Goal: Task Accomplishment & Management: Use online tool/utility

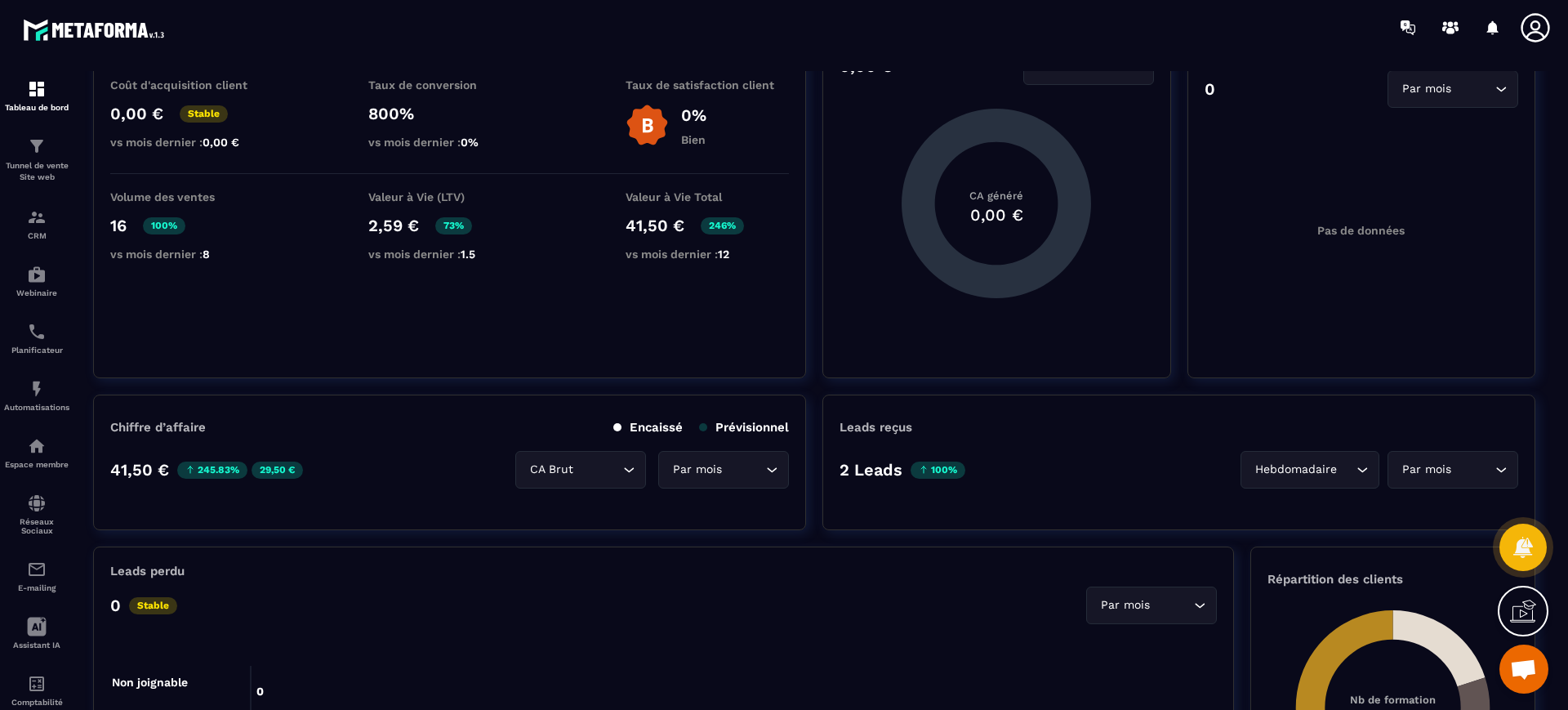
scroll to position [137, 0]
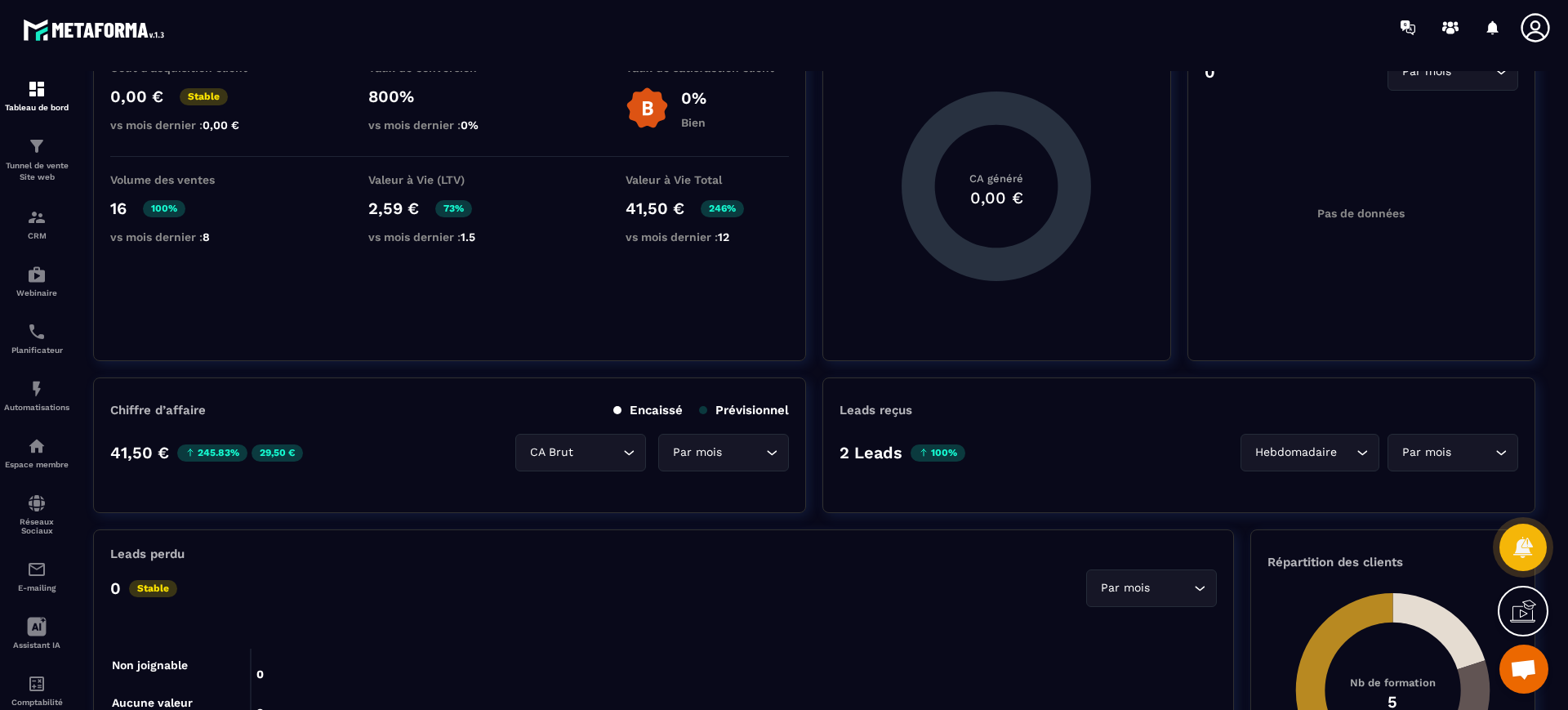
click at [1541, 22] on icon at bounding box center [1535, 28] width 33 height 33
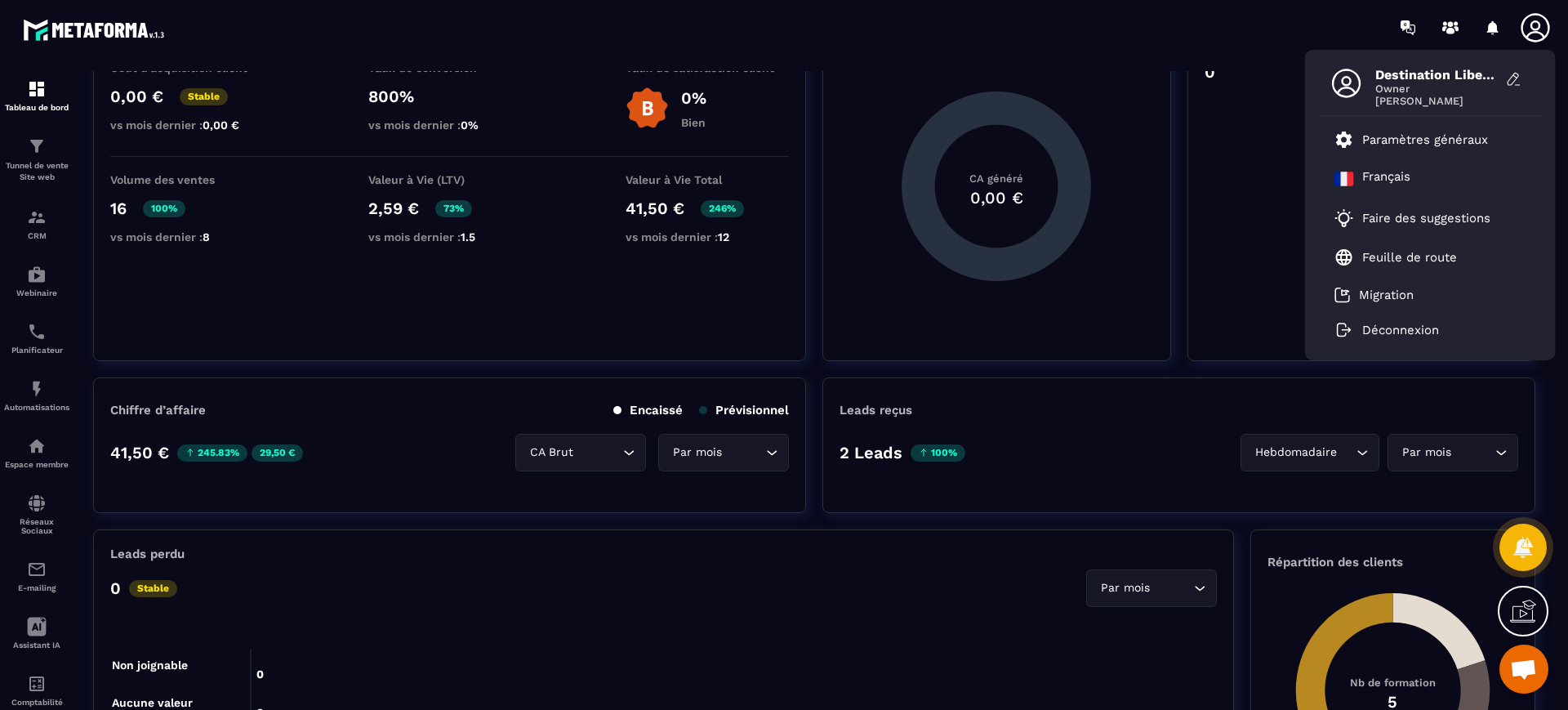
click at [1390, 144] on p "Paramètres généraux" at bounding box center [1425, 139] width 126 height 15
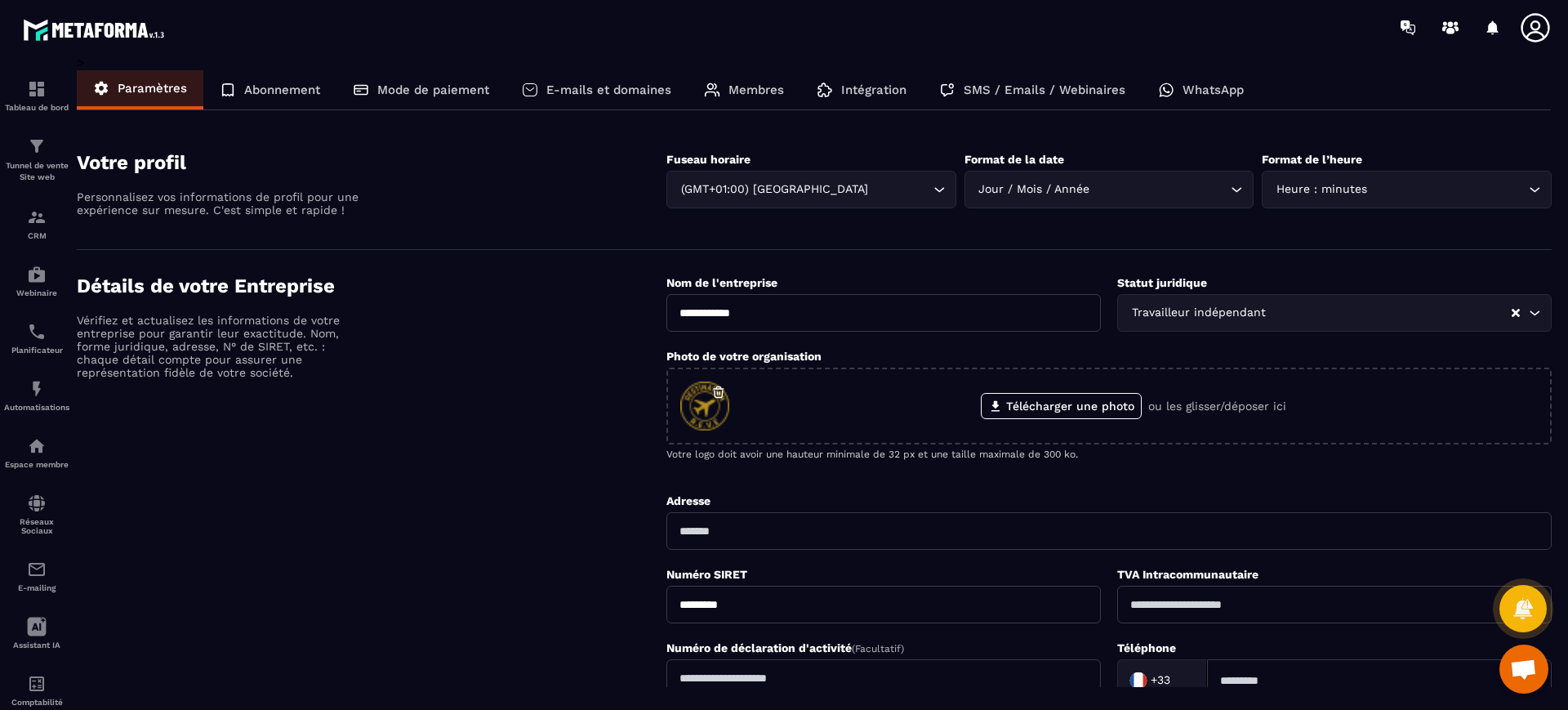
click at [429, 86] on p "Mode de paiement" at bounding box center [433, 89] width 112 height 15
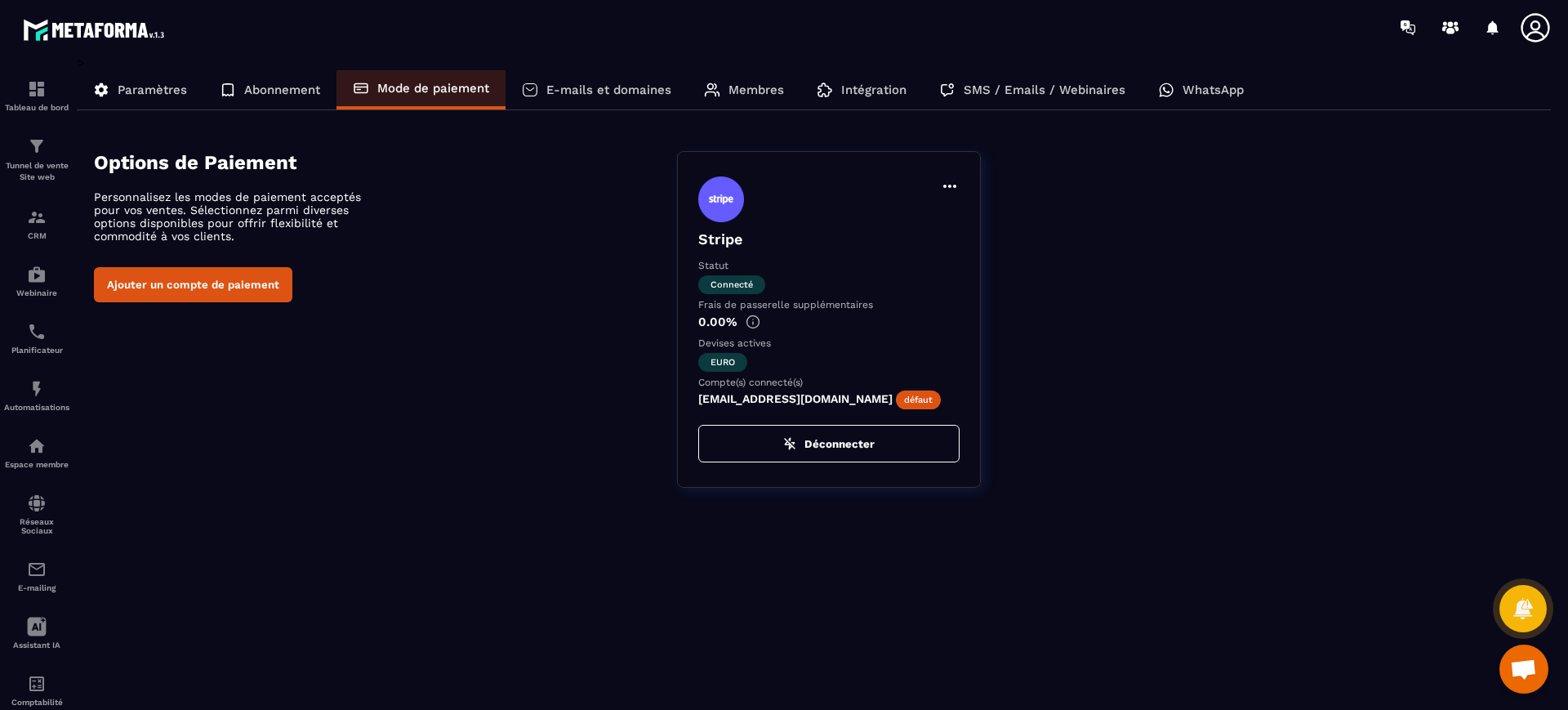
click at [1081, 419] on div "Stripe Statut Connecté Frais de passerelle supplémentaires 0.00% Devises active…" at bounding box center [1114, 319] width 875 height 336
click at [27, 172] on p "Tunnel de vente Site web" at bounding box center [37, 171] width 66 height 22
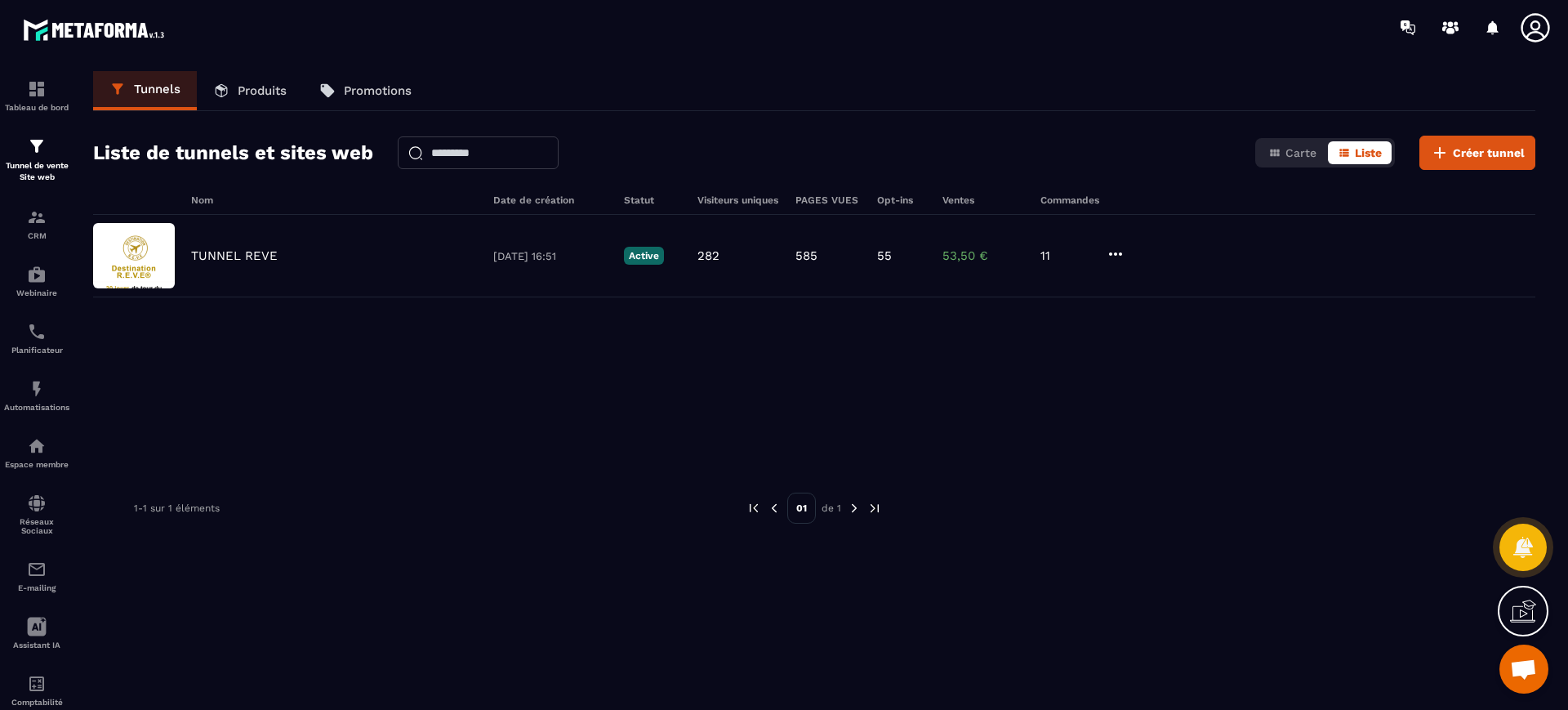
click at [214, 252] on p "TUNNEL REVE" at bounding box center [234, 255] width 86 height 15
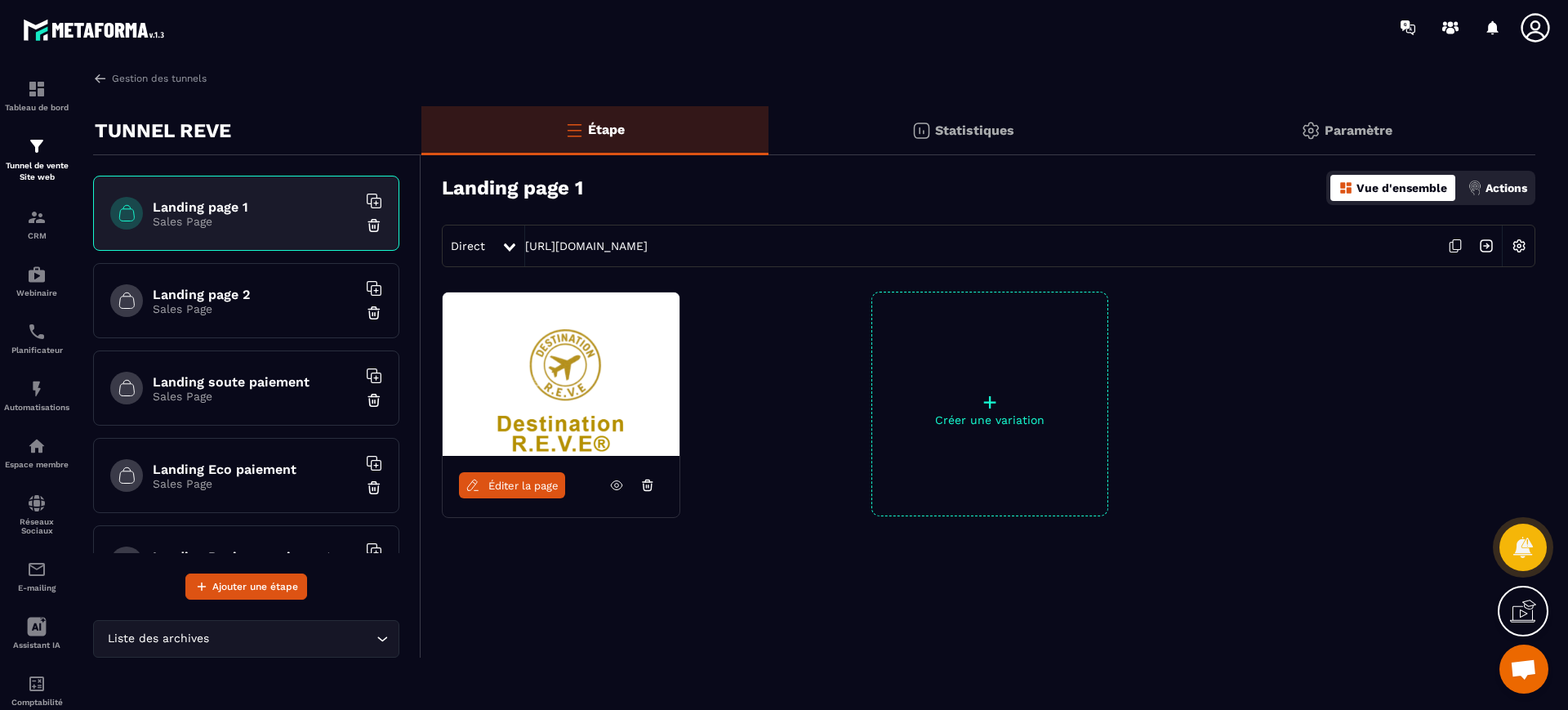
click at [1374, 130] on p "Paramètre" at bounding box center [1359, 131] width 67 height 16
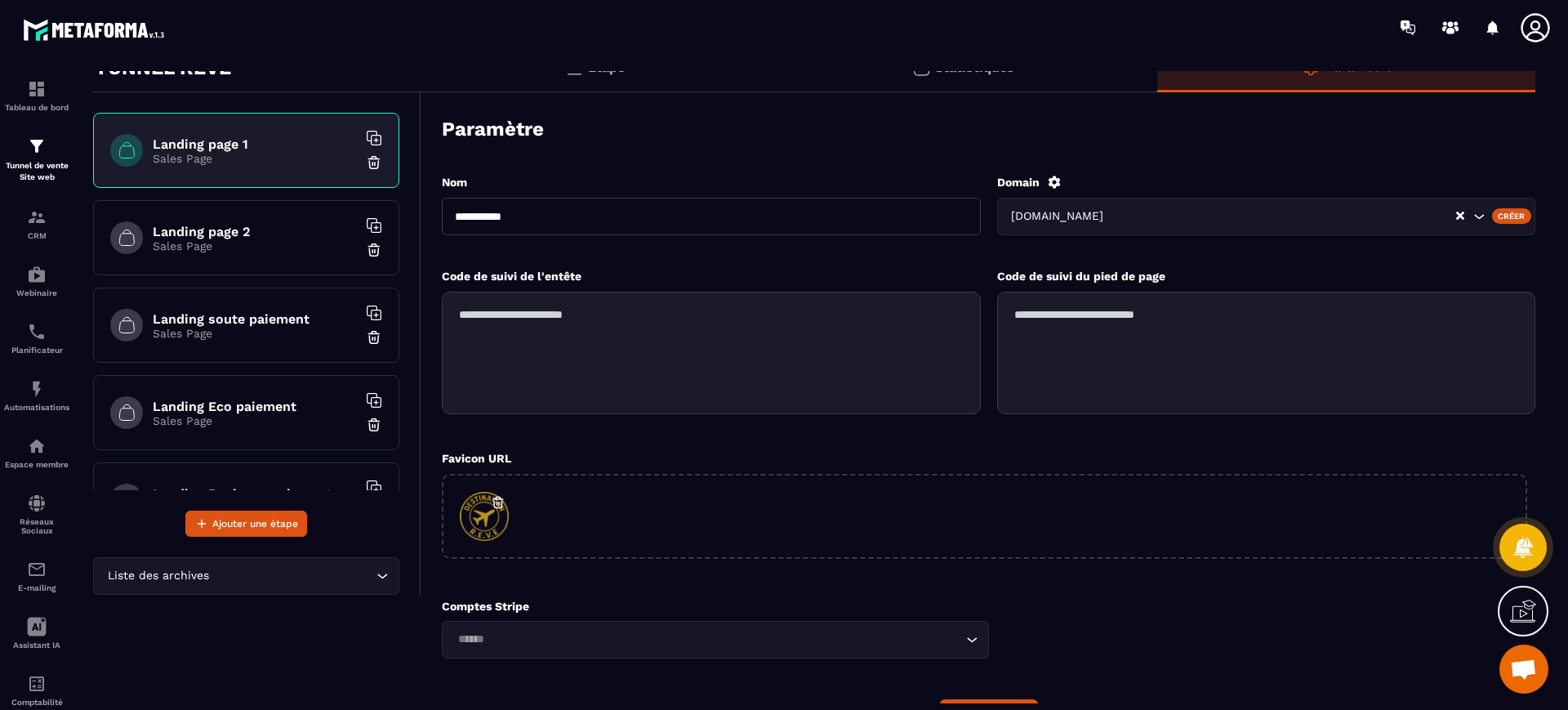
scroll to position [159, 0]
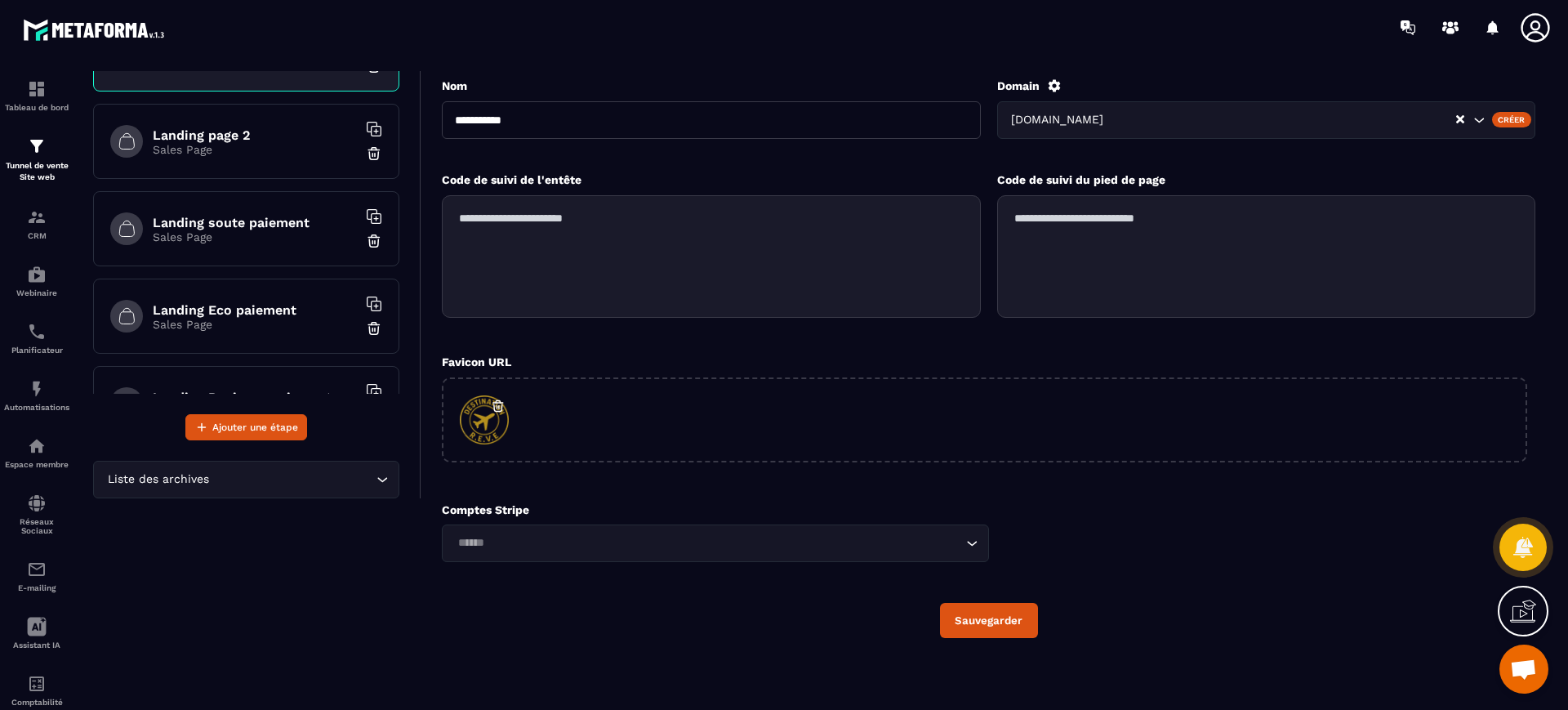
click at [572, 531] on div "Loading..." at bounding box center [715, 543] width 547 height 37
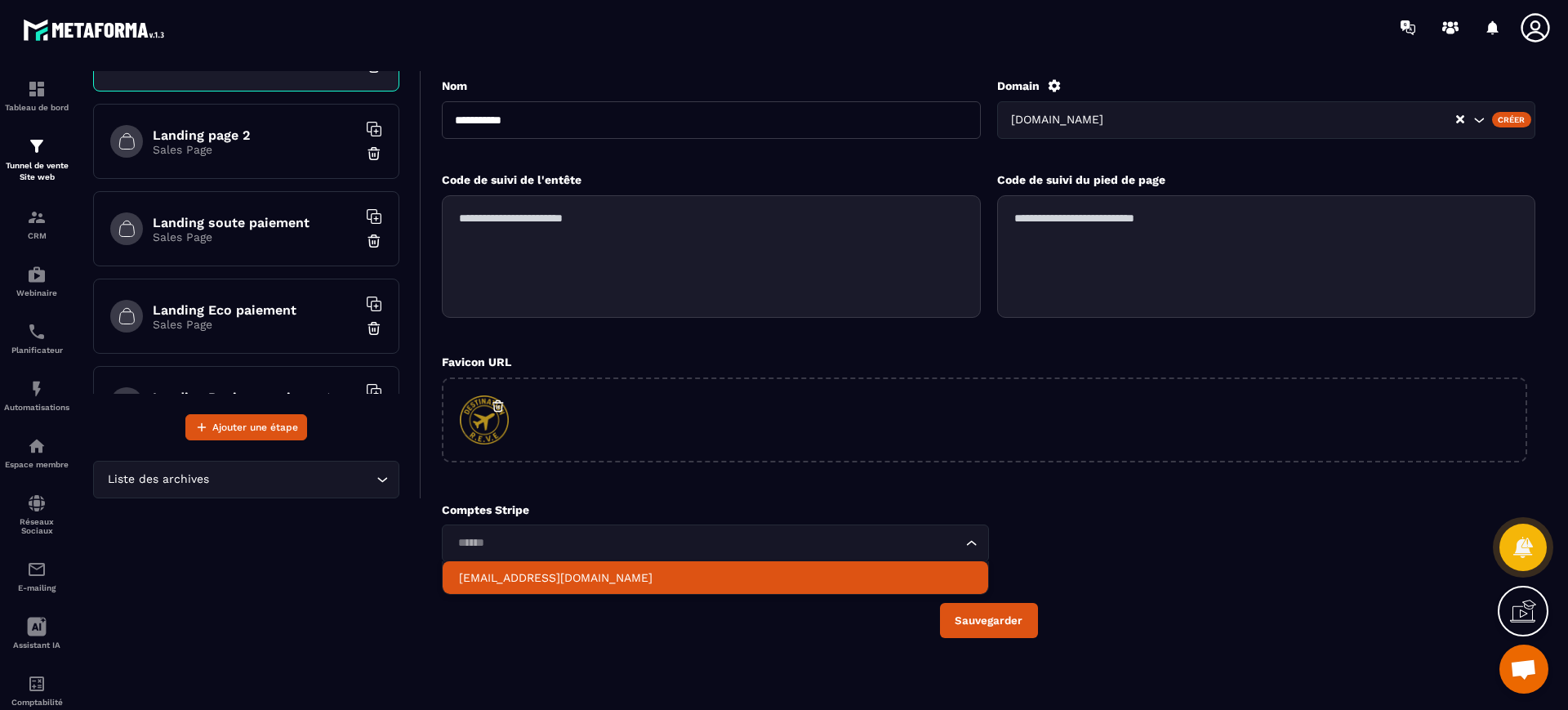
click at [565, 577] on p "[EMAIL_ADDRESS][DOMAIN_NAME]" at bounding box center [715, 578] width 513 height 16
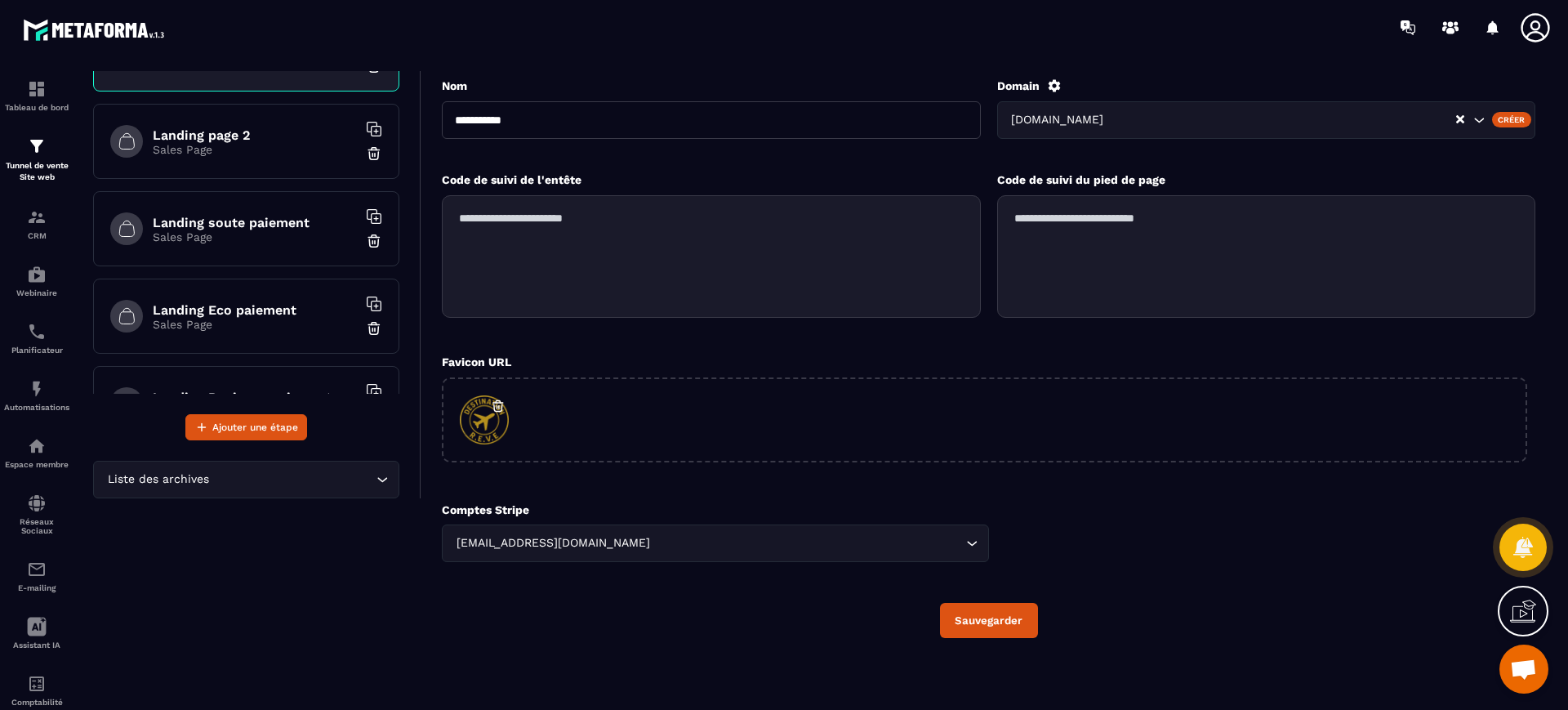
click at [226, 603] on div "TUNNEL REVE Landing page 1 Sales Page Landing page 2 Sales Page Landing soute p…" at bounding box center [258, 317] width 328 height 740
click at [657, 540] on div "[EMAIL_ADDRESS][DOMAIN_NAME]" at bounding box center [707, 543] width 513 height 18
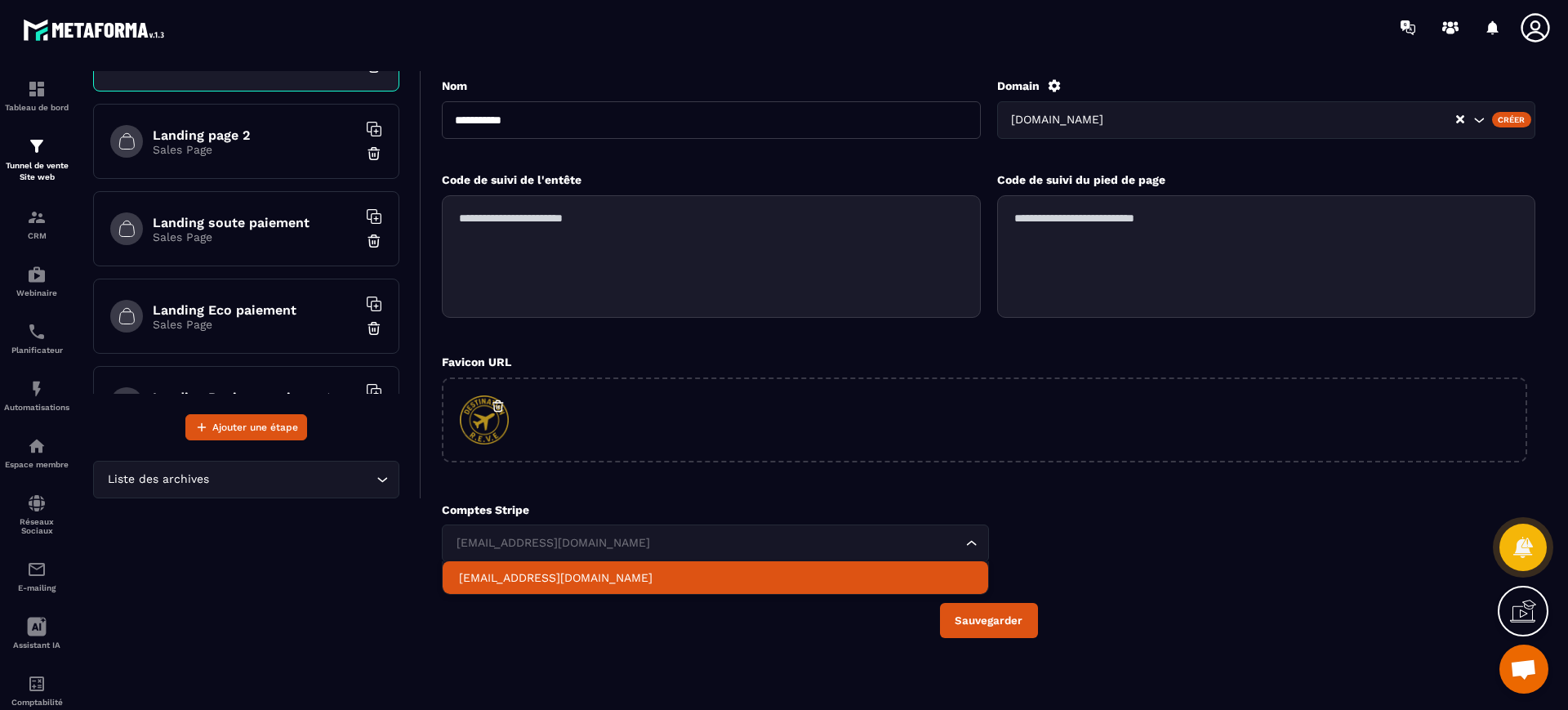
click at [628, 582] on p "[EMAIL_ADDRESS][DOMAIN_NAME]" at bounding box center [715, 578] width 513 height 16
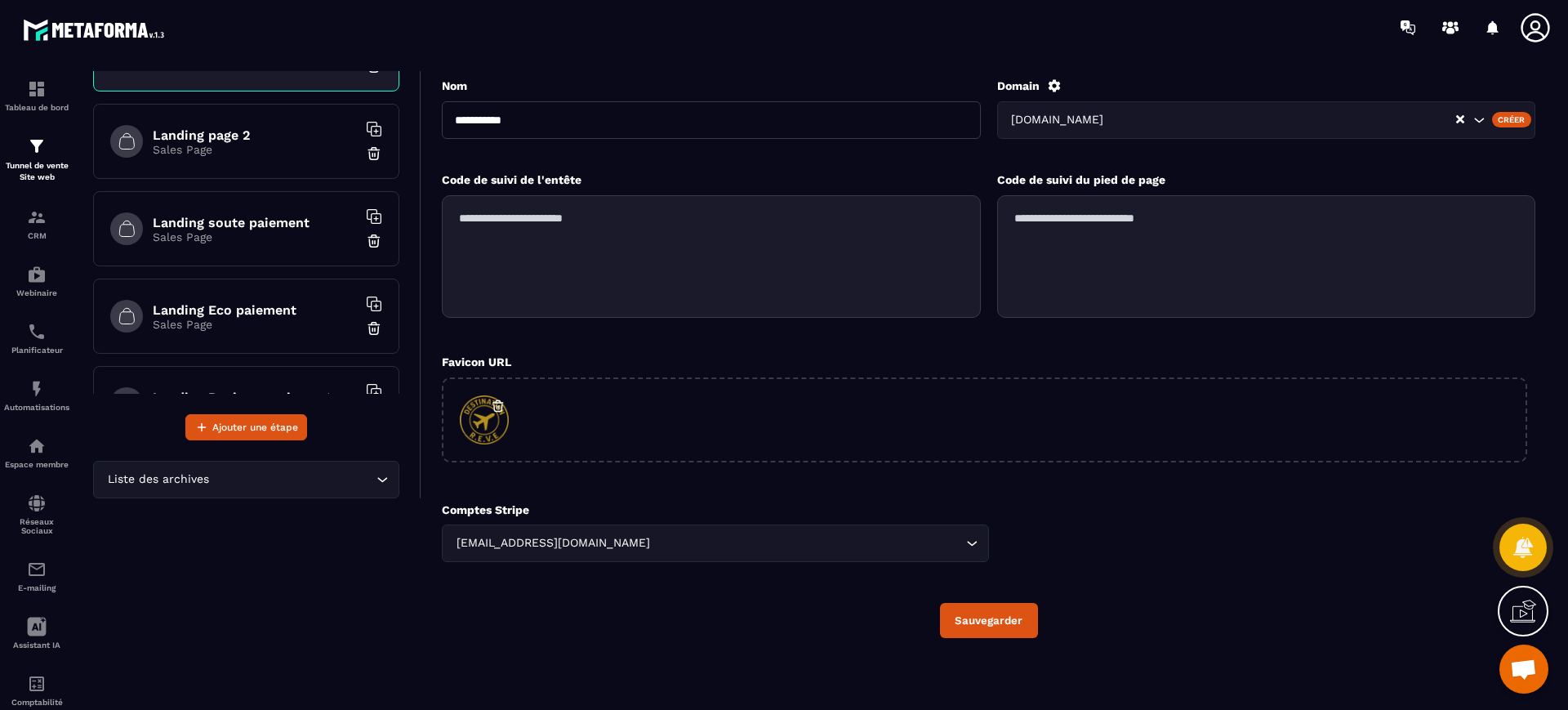
click at [1019, 621] on button "Sauvegarder" at bounding box center [988, 620] width 98 height 35
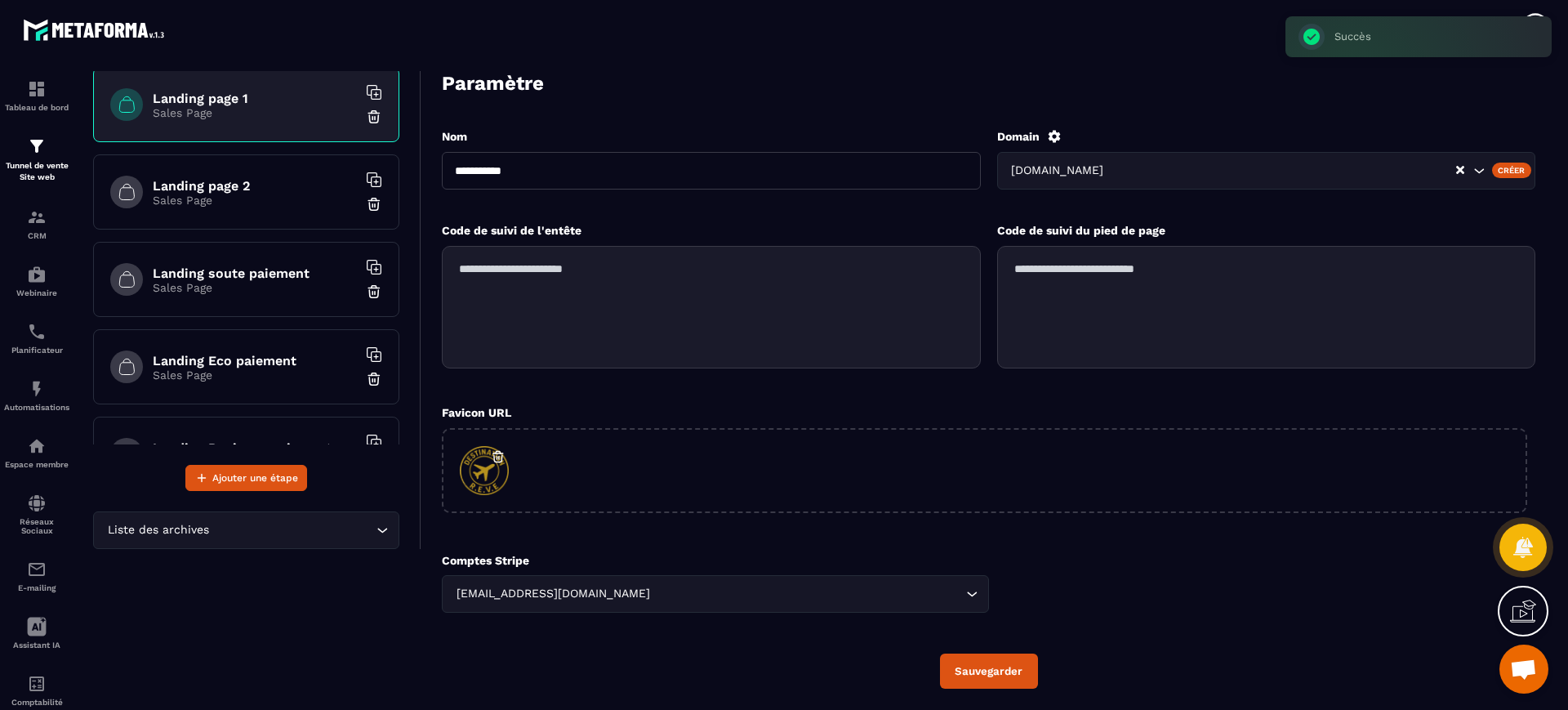
scroll to position [92, 0]
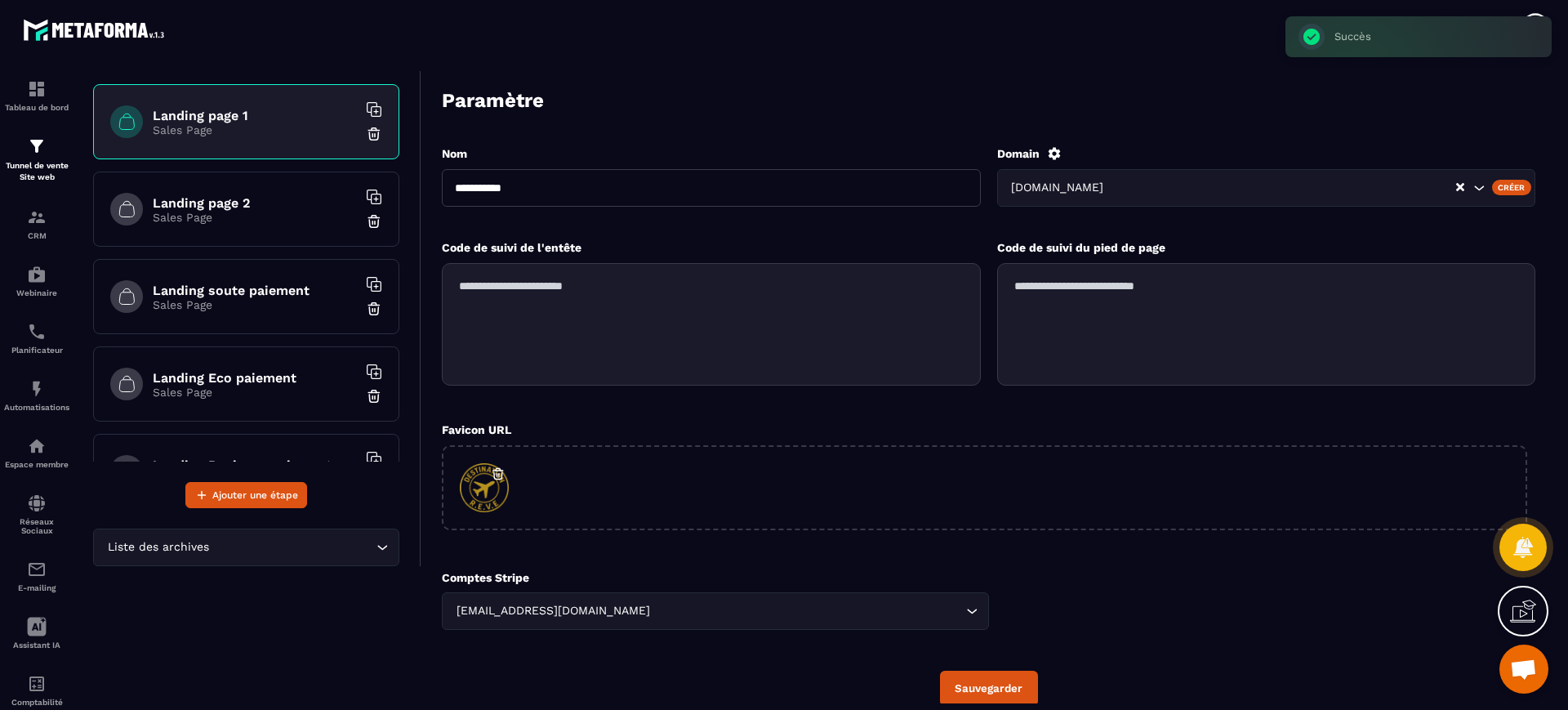
click at [226, 214] on p "Sales Page" at bounding box center [255, 217] width 204 height 13
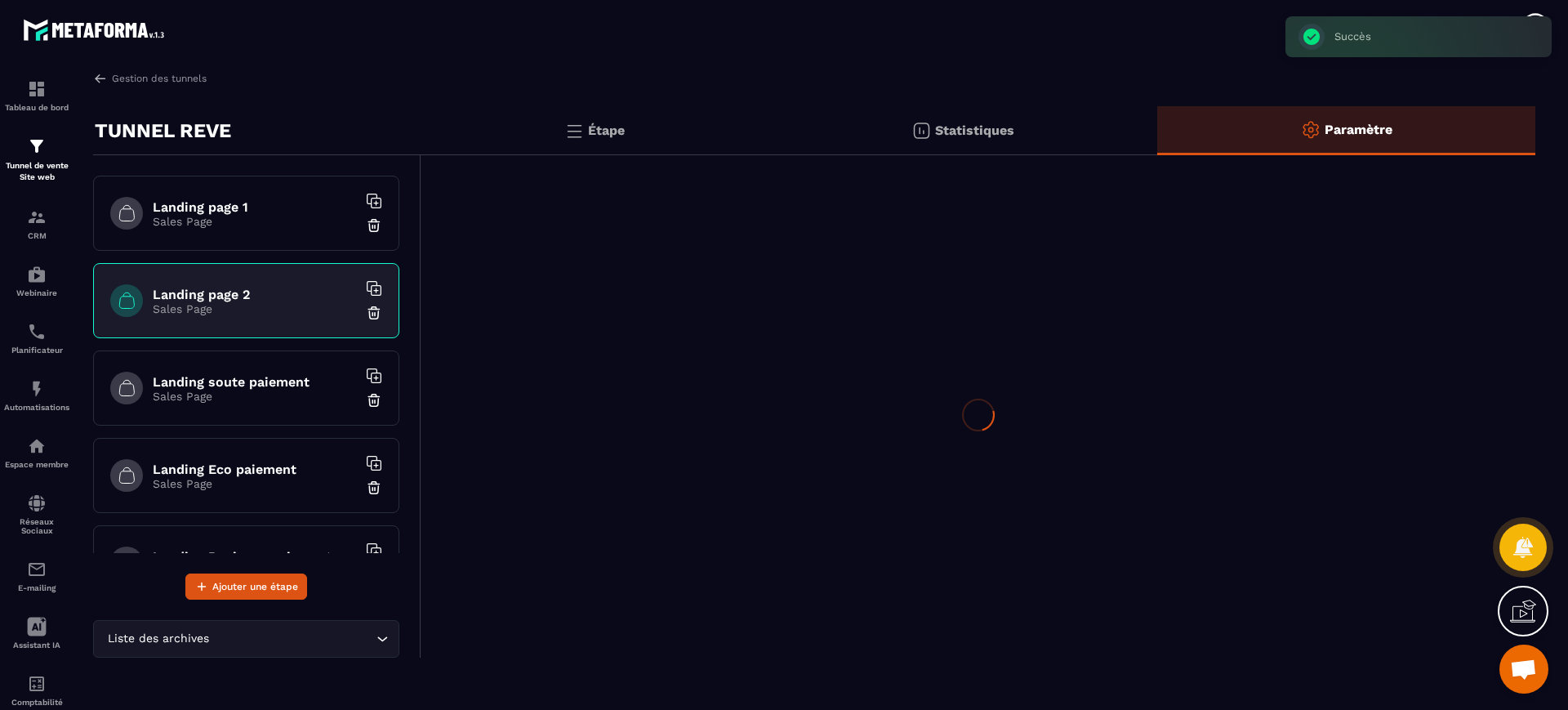
scroll to position [0, 0]
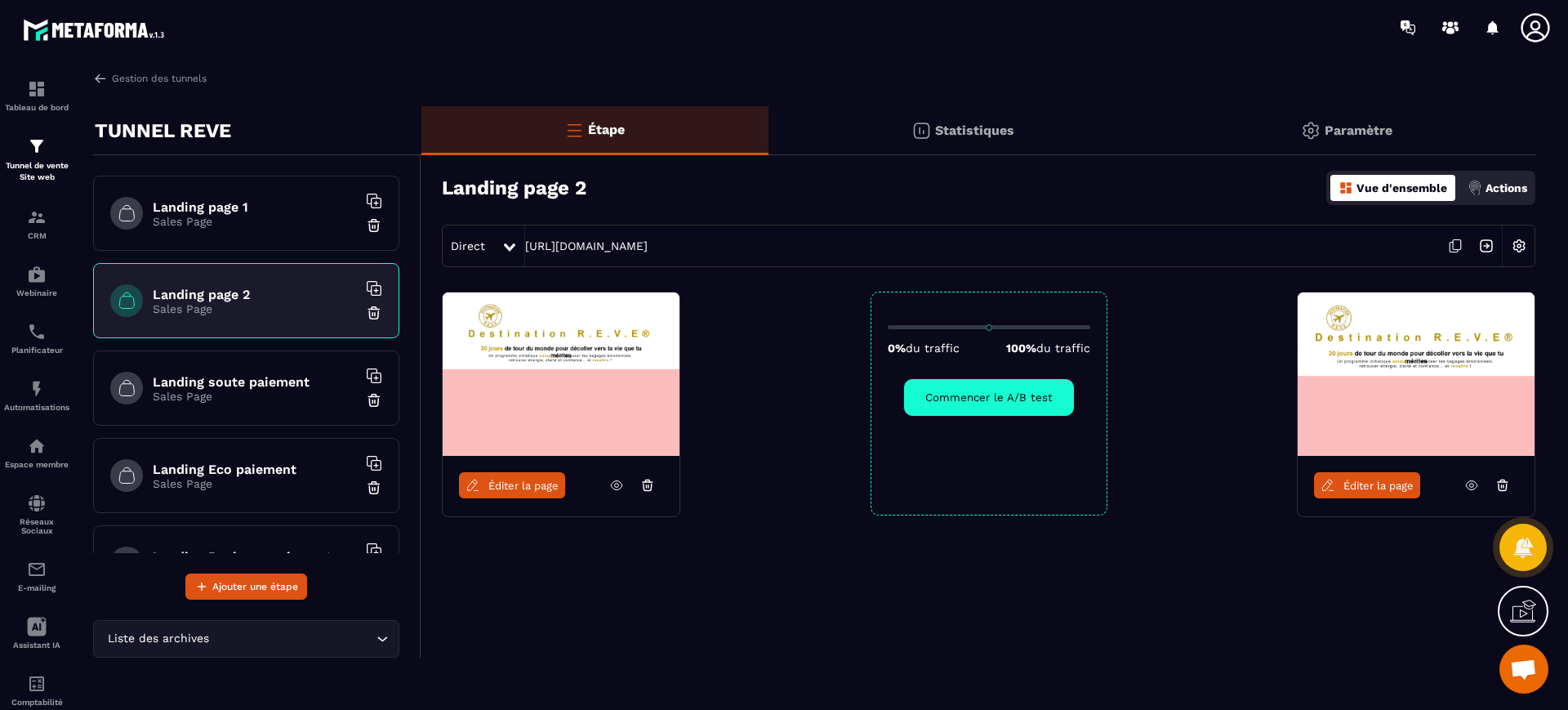
click at [1333, 123] on p "Paramètre" at bounding box center [1359, 131] width 67 height 16
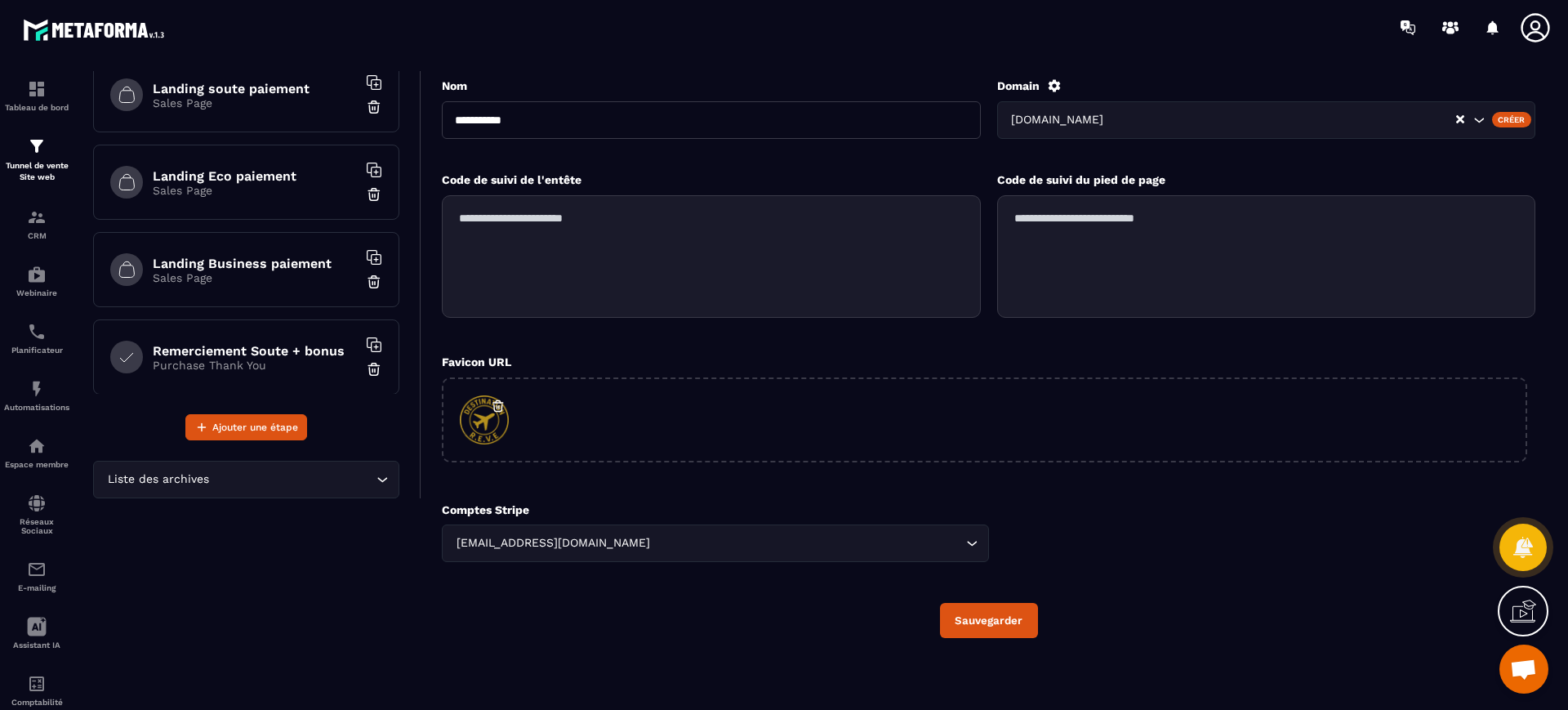
scroll to position [137, 0]
click at [242, 264] on h6 "Landing Business paiement" at bounding box center [255, 261] width 204 height 16
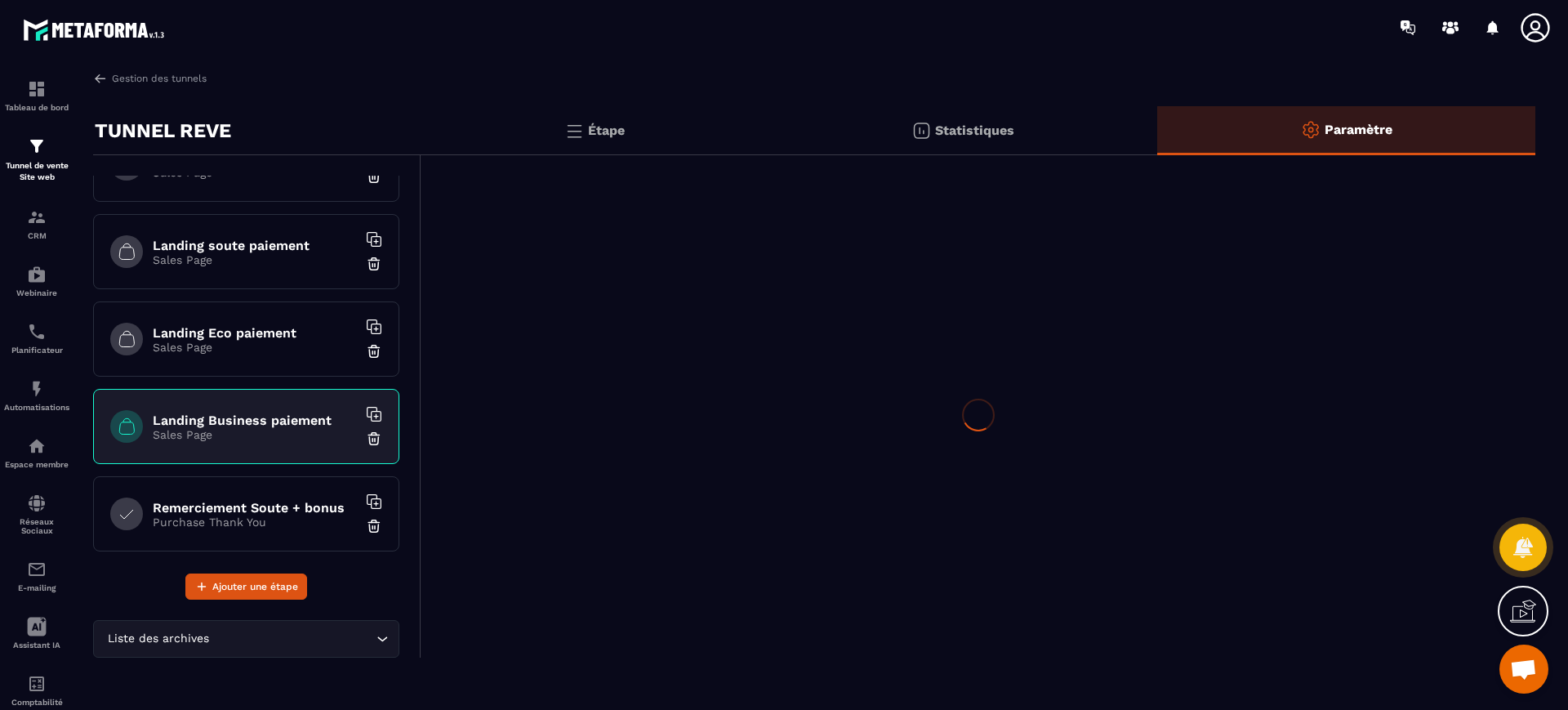
scroll to position [0, 0]
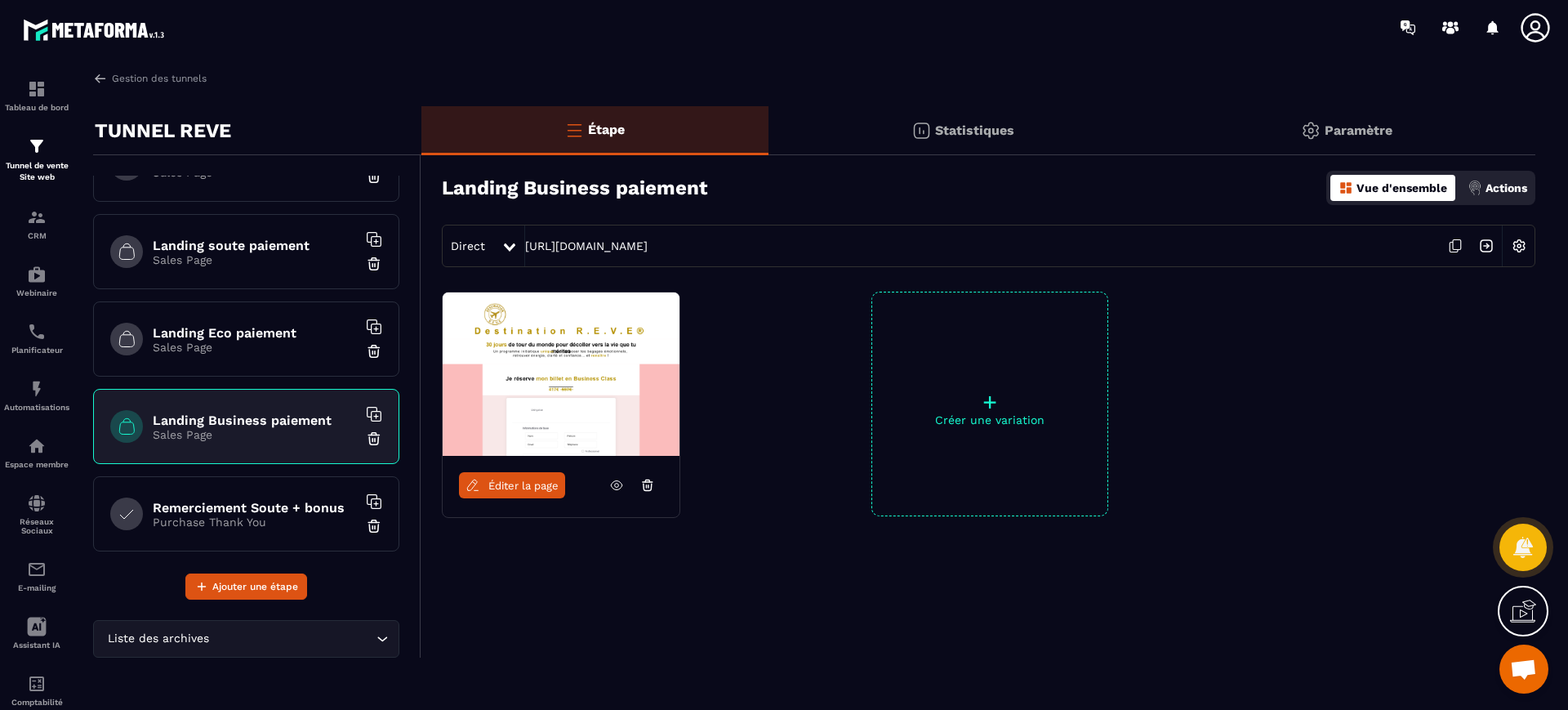
click at [1345, 129] on p "Paramètre" at bounding box center [1359, 131] width 67 height 16
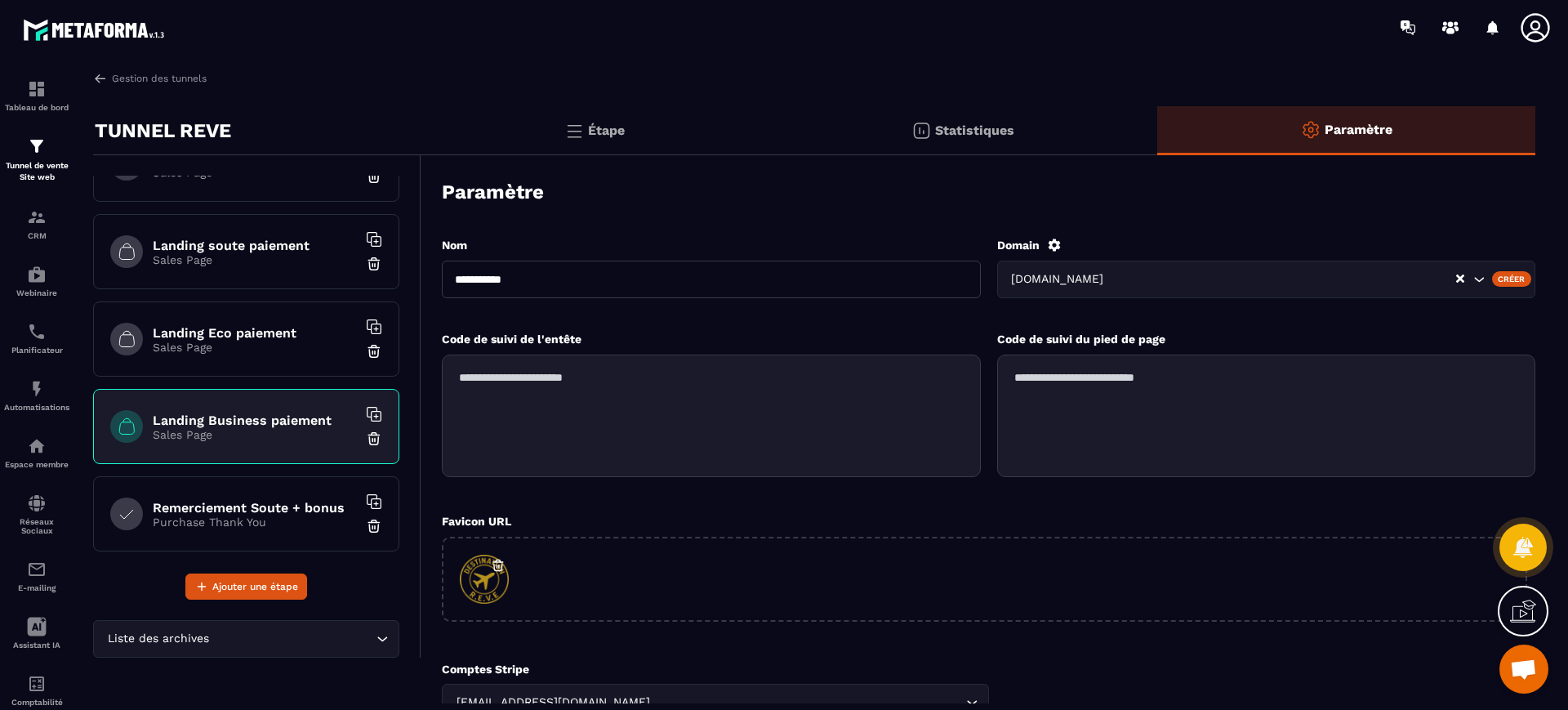
click at [602, 130] on p "Étape" at bounding box center [606, 131] width 37 height 16
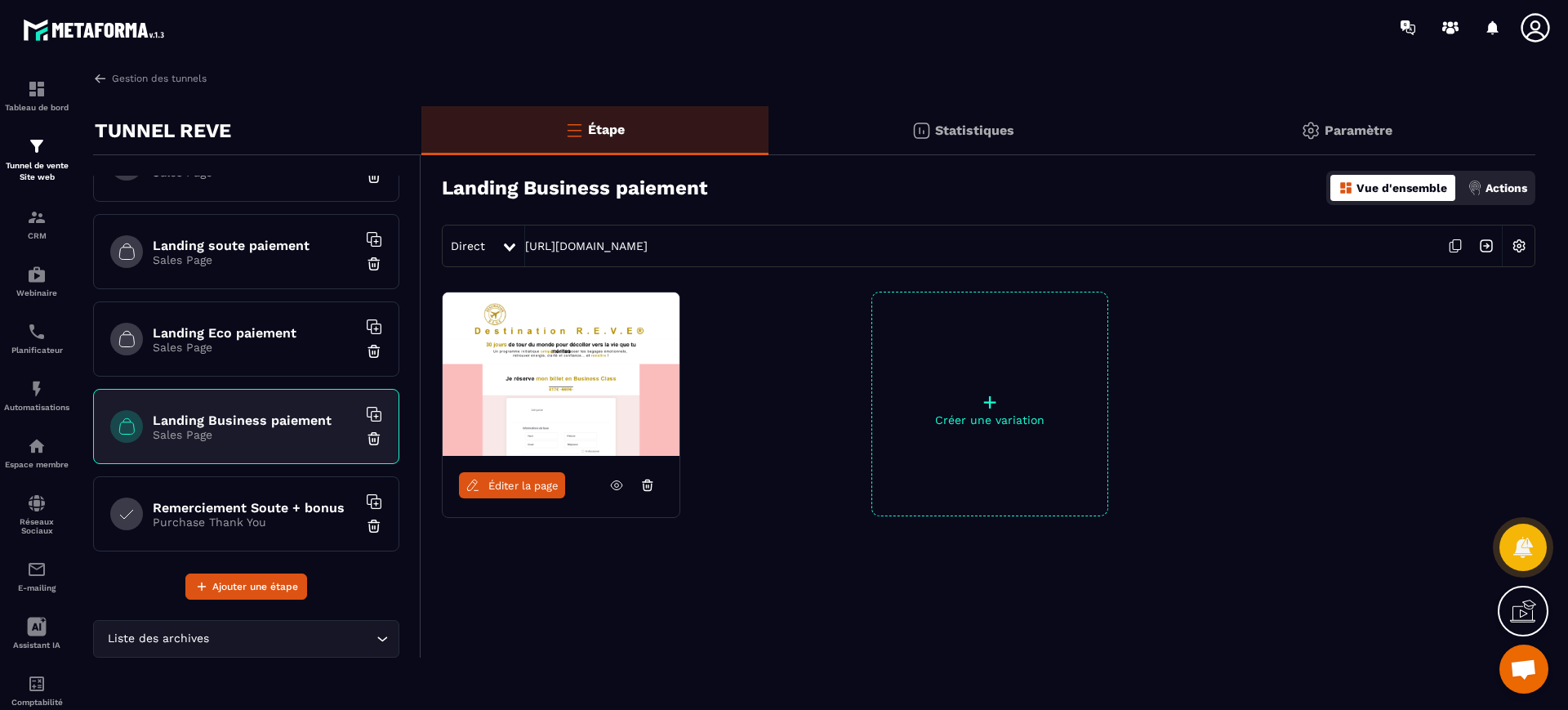
click at [985, 423] on p "Créer une variation" at bounding box center [990, 419] width 235 height 13
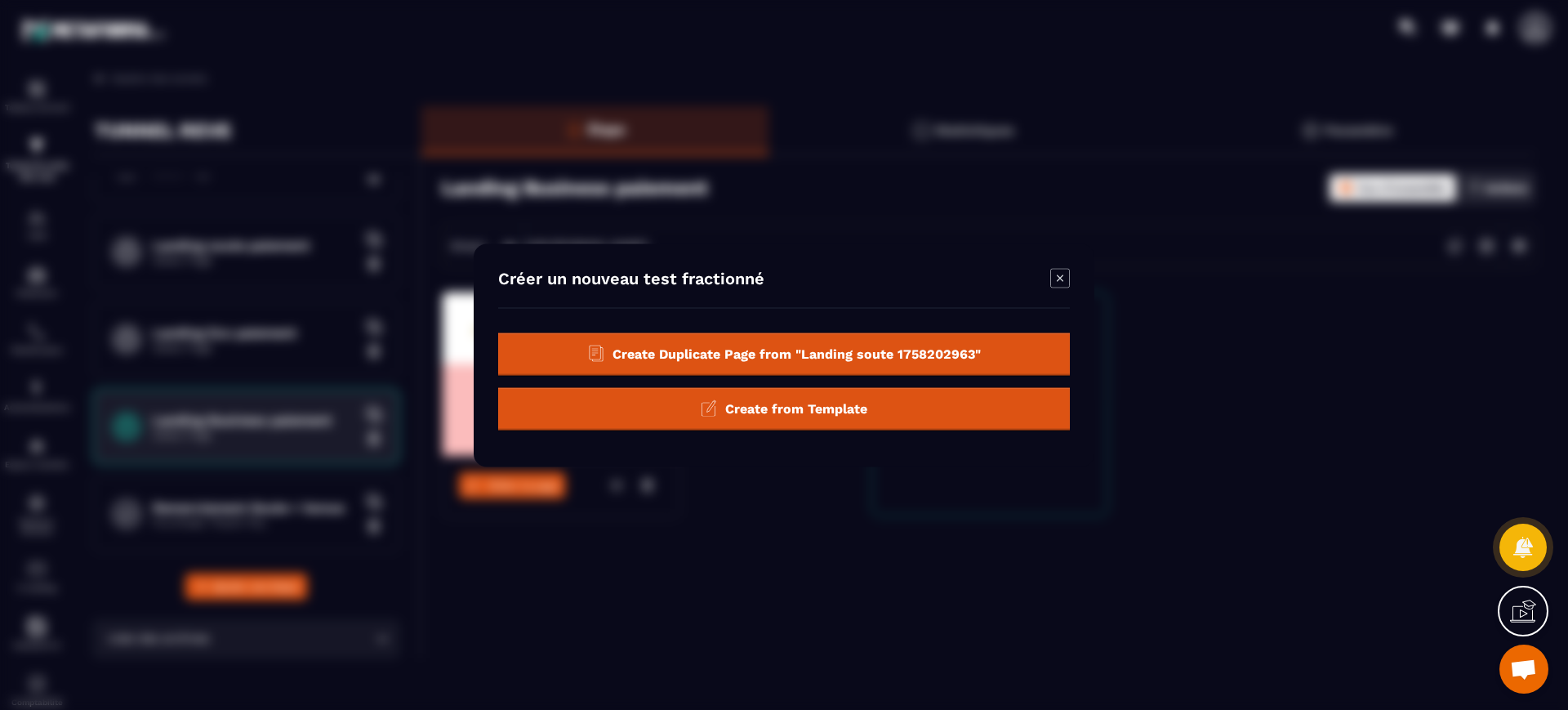
click at [952, 353] on span "Create Duplicate Page from "Landing soute 1758202963"" at bounding box center [797, 354] width 368 height 16
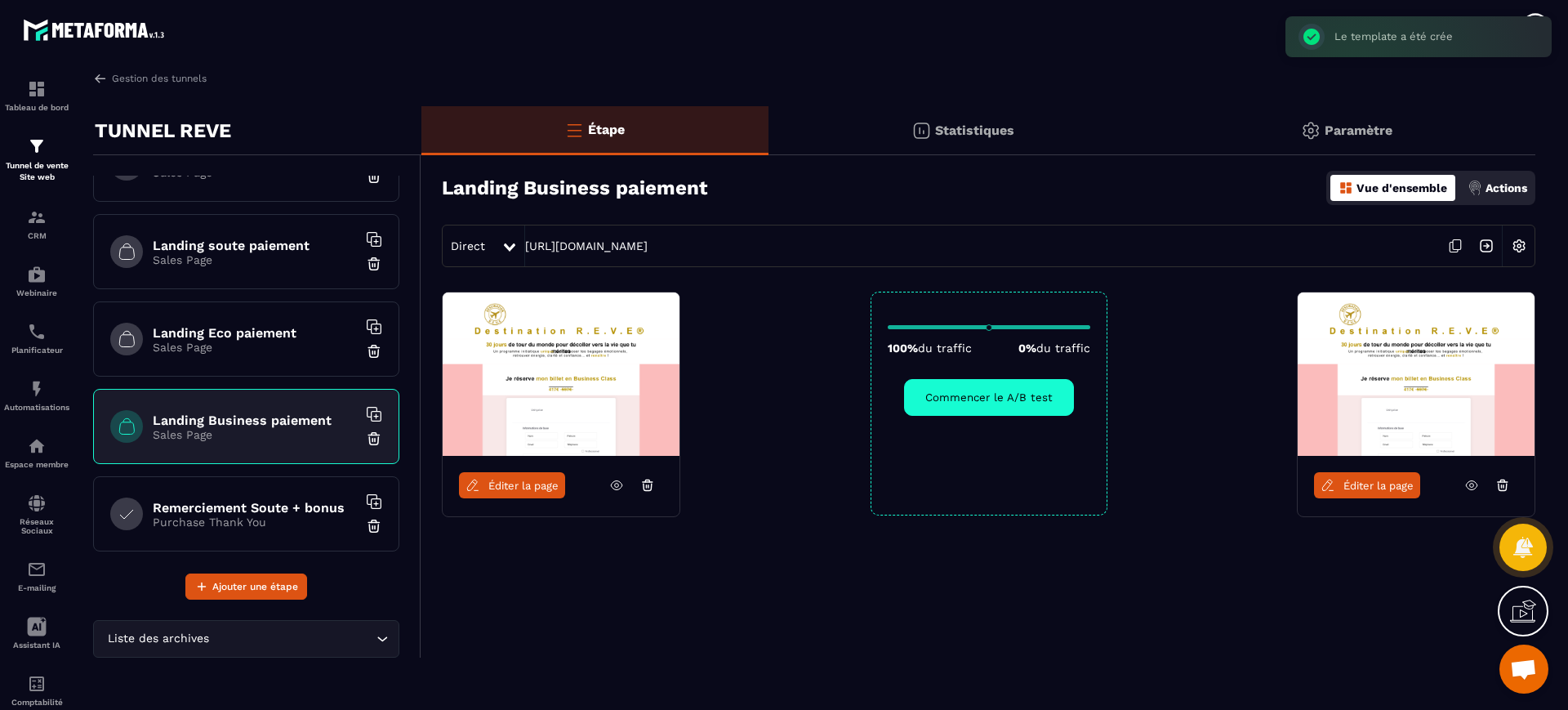
click at [1355, 488] on span "Éditer la page" at bounding box center [1378, 486] width 70 height 12
